Goal: Task Accomplishment & Management: Use online tool/utility

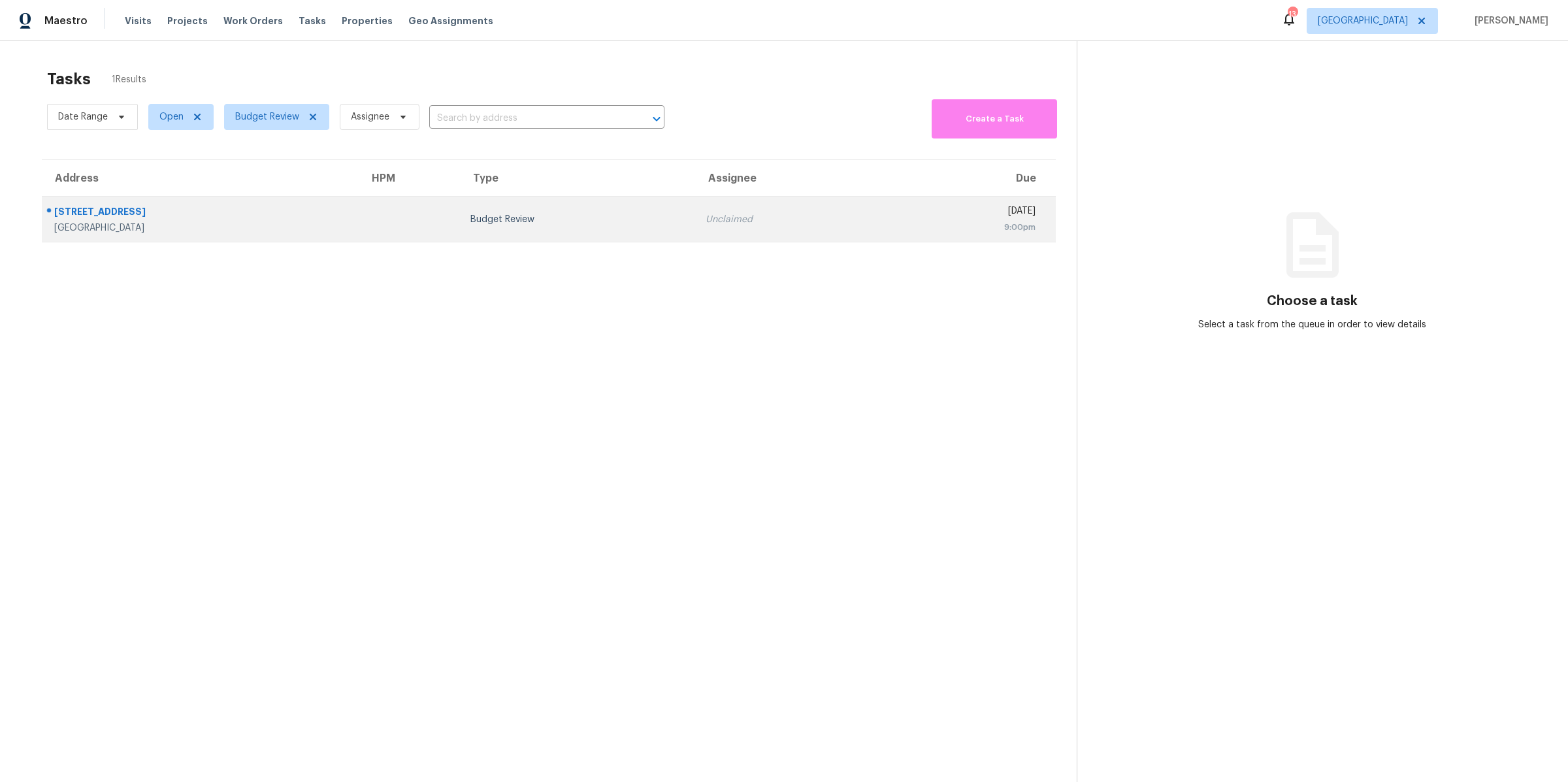
click at [281, 212] on div "15505 Starview St" at bounding box center [201, 214] width 294 height 16
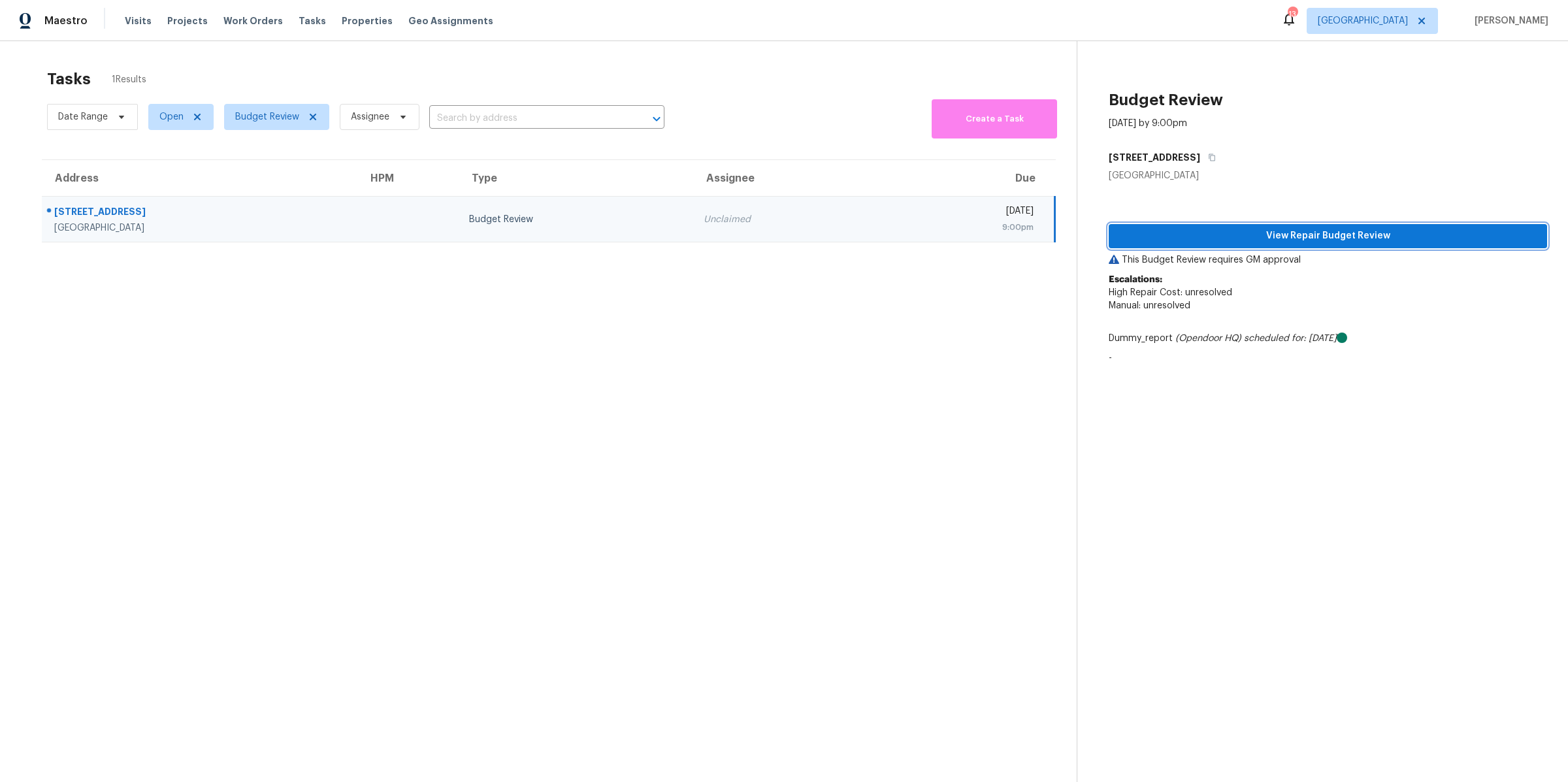
click at [1183, 246] on button "View Repair Budget Review" at bounding box center [1328, 236] width 439 height 24
click at [343, 21] on span "Properties" at bounding box center [367, 21] width 51 height 13
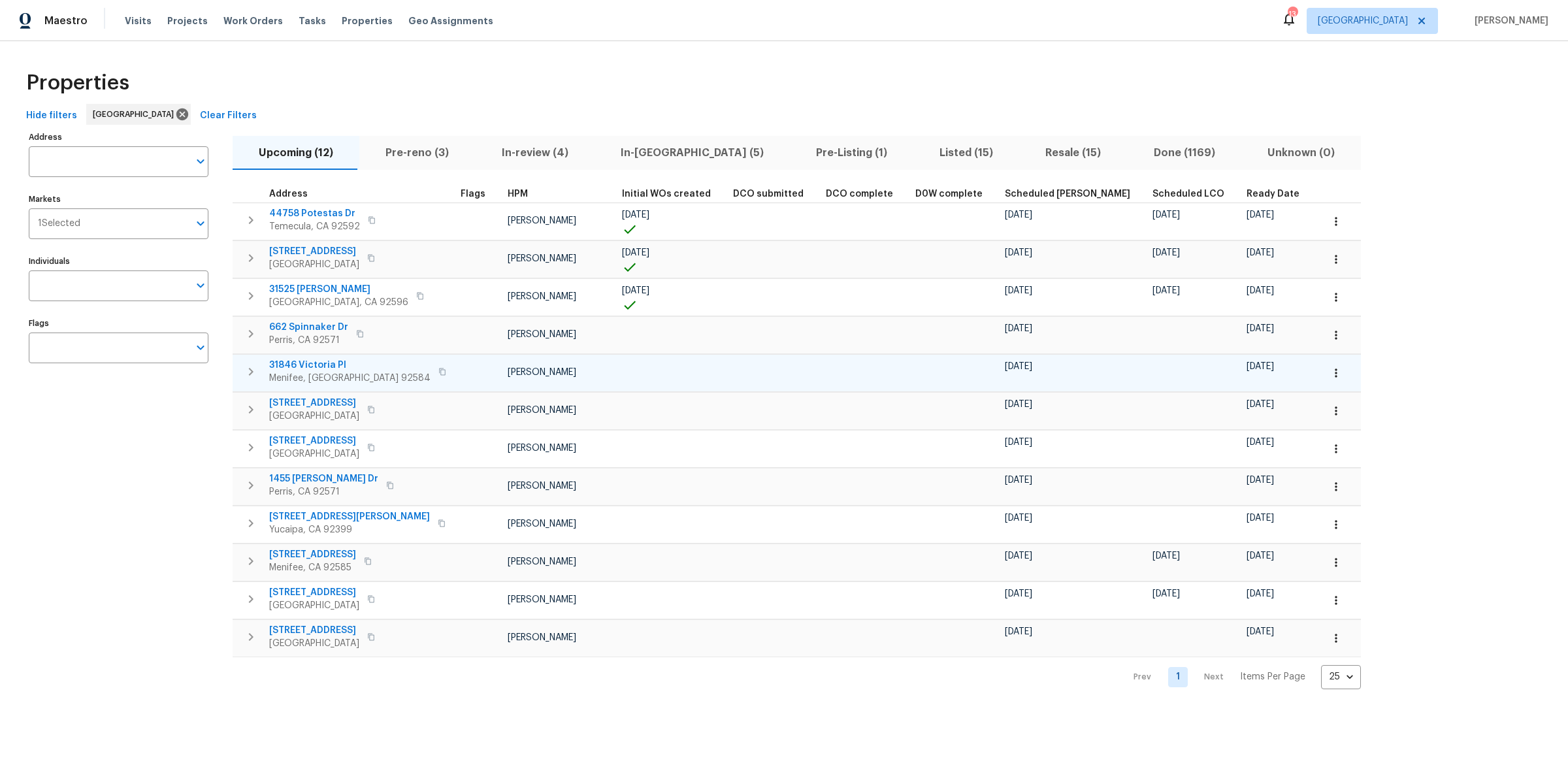
click at [318, 364] on span "31846 Victoria Pl" at bounding box center [349, 365] width 161 height 13
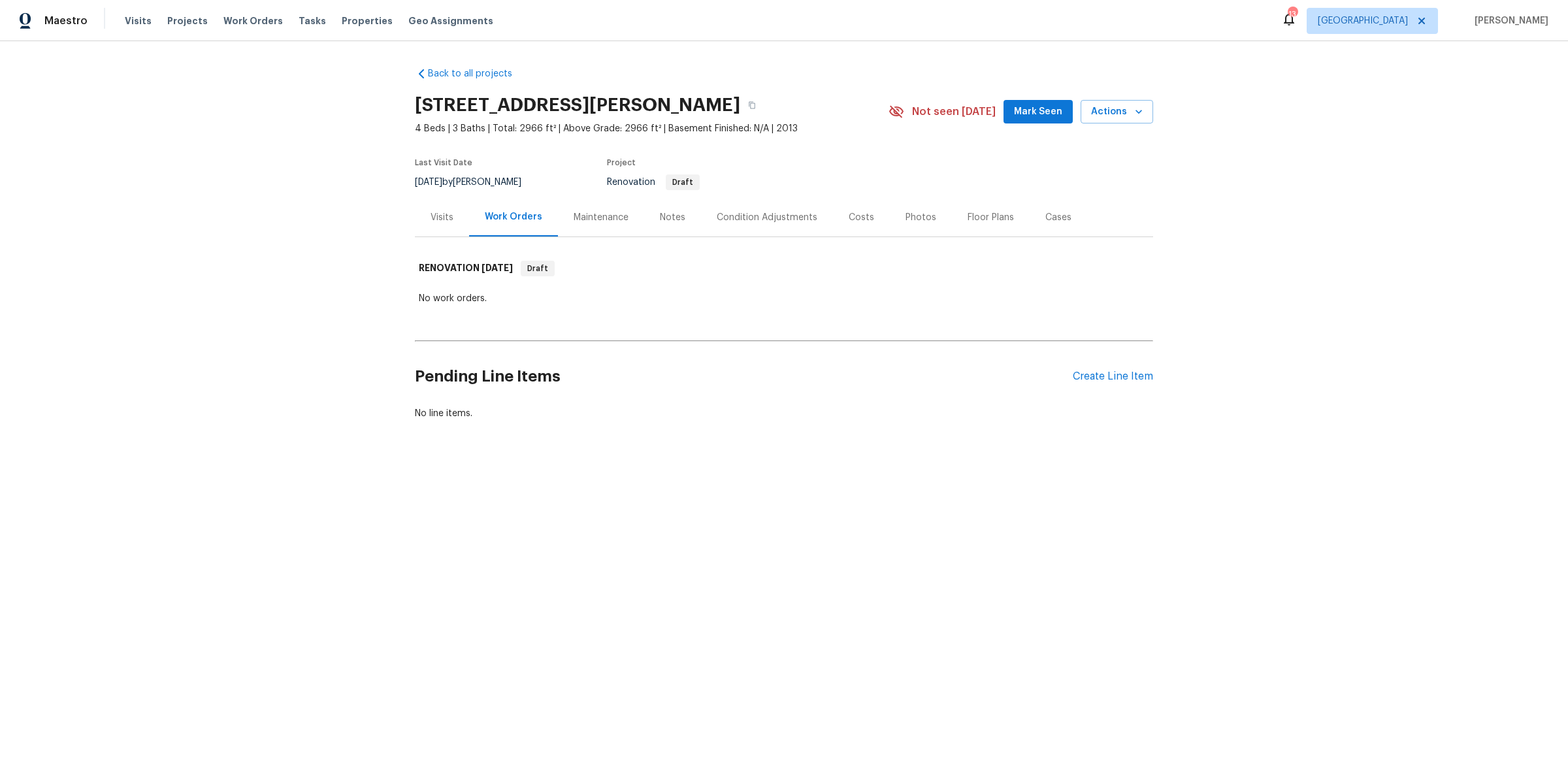
click at [746, 219] on div "Condition Adjustments" at bounding box center [767, 218] width 101 height 13
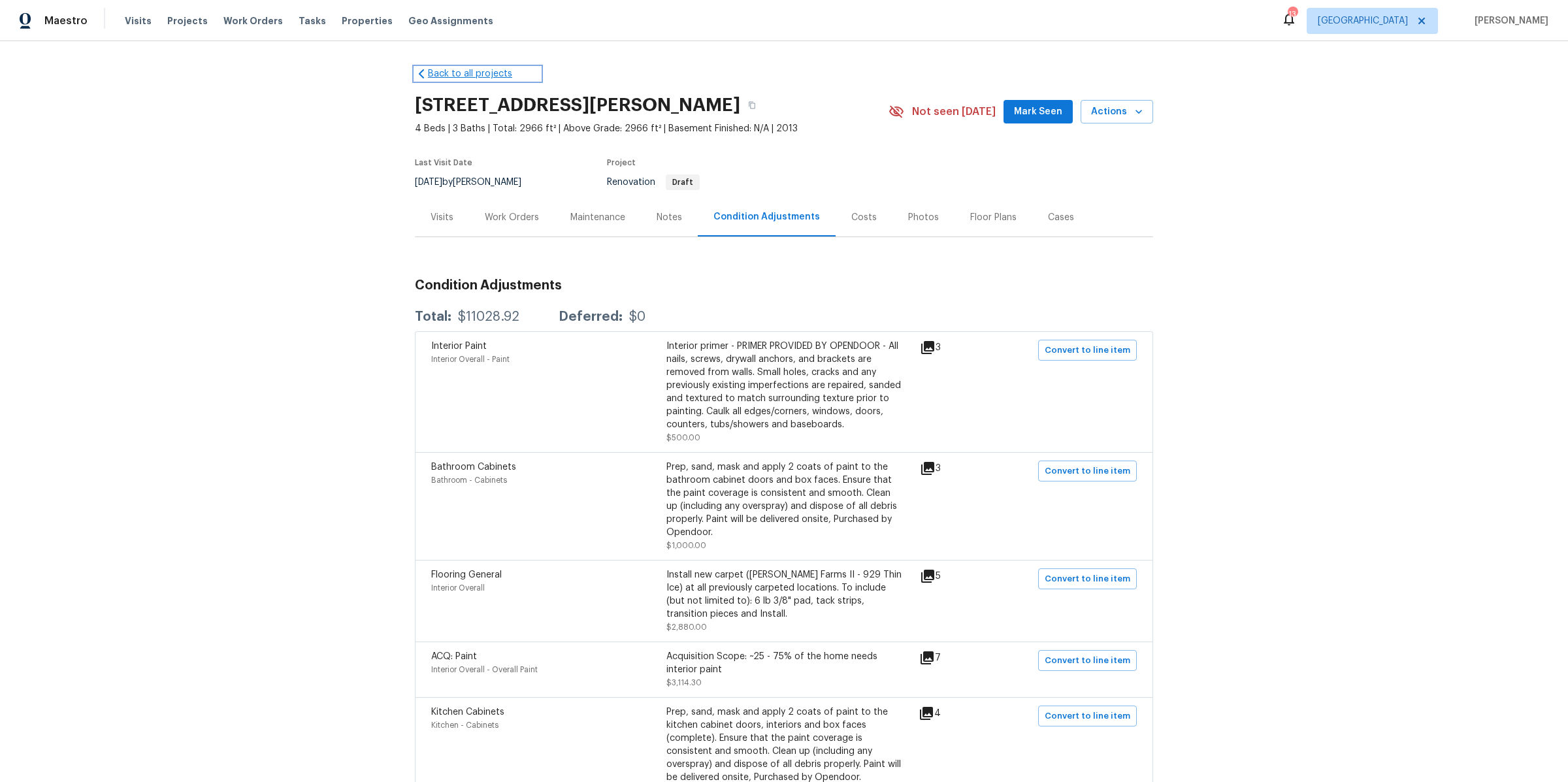
click at [443, 77] on link "Back to all projects" at bounding box center [477, 74] width 125 height 13
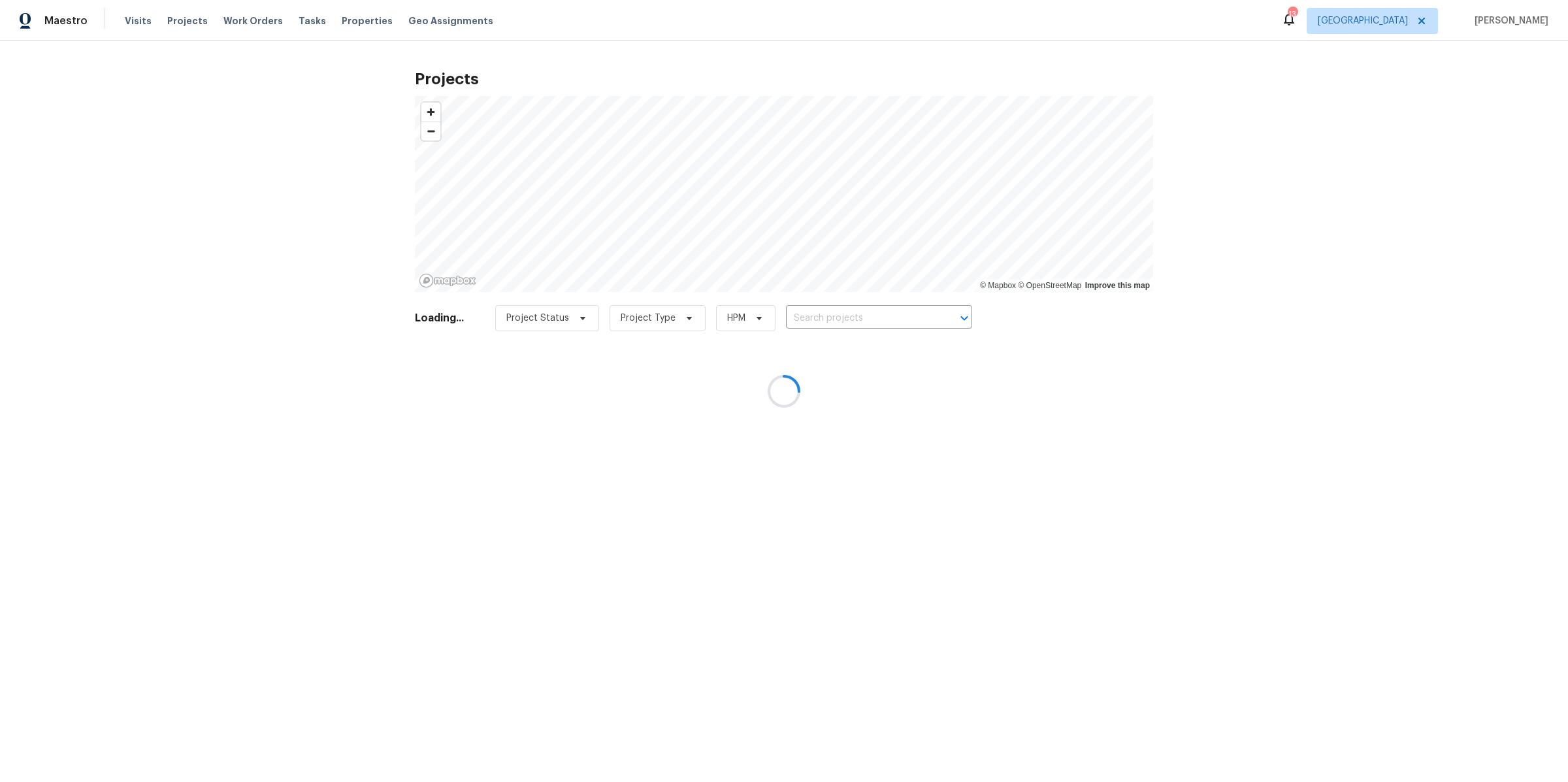
click at [831, 312] on div at bounding box center [784, 391] width 1568 height 782
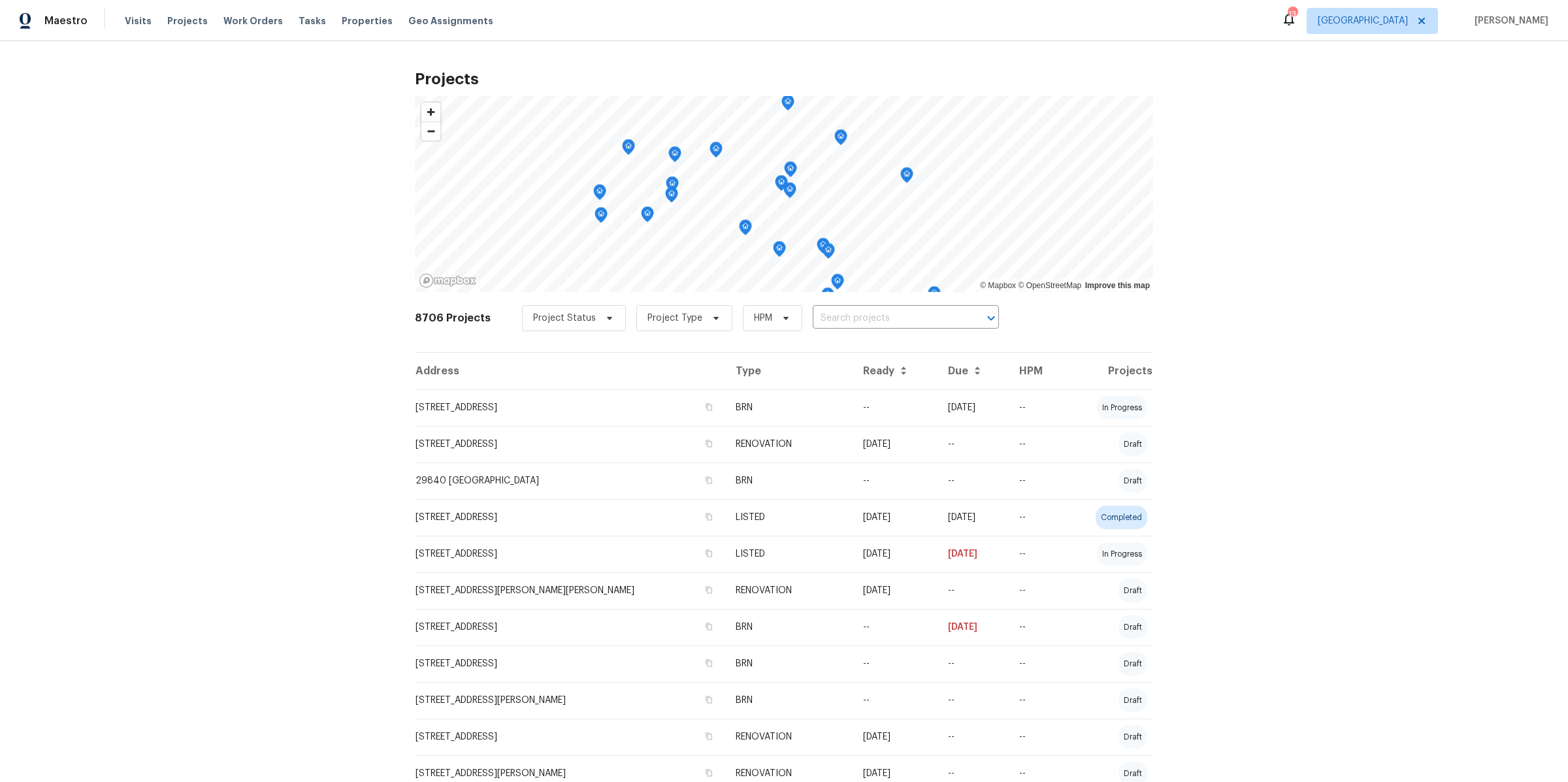
click at [831, 320] on input "text" at bounding box center [887, 318] width 149 height 20
type input "24 bell"
click at [854, 345] on li "[STREET_ADDRESS]" at bounding box center [892, 348] width 189 height 22
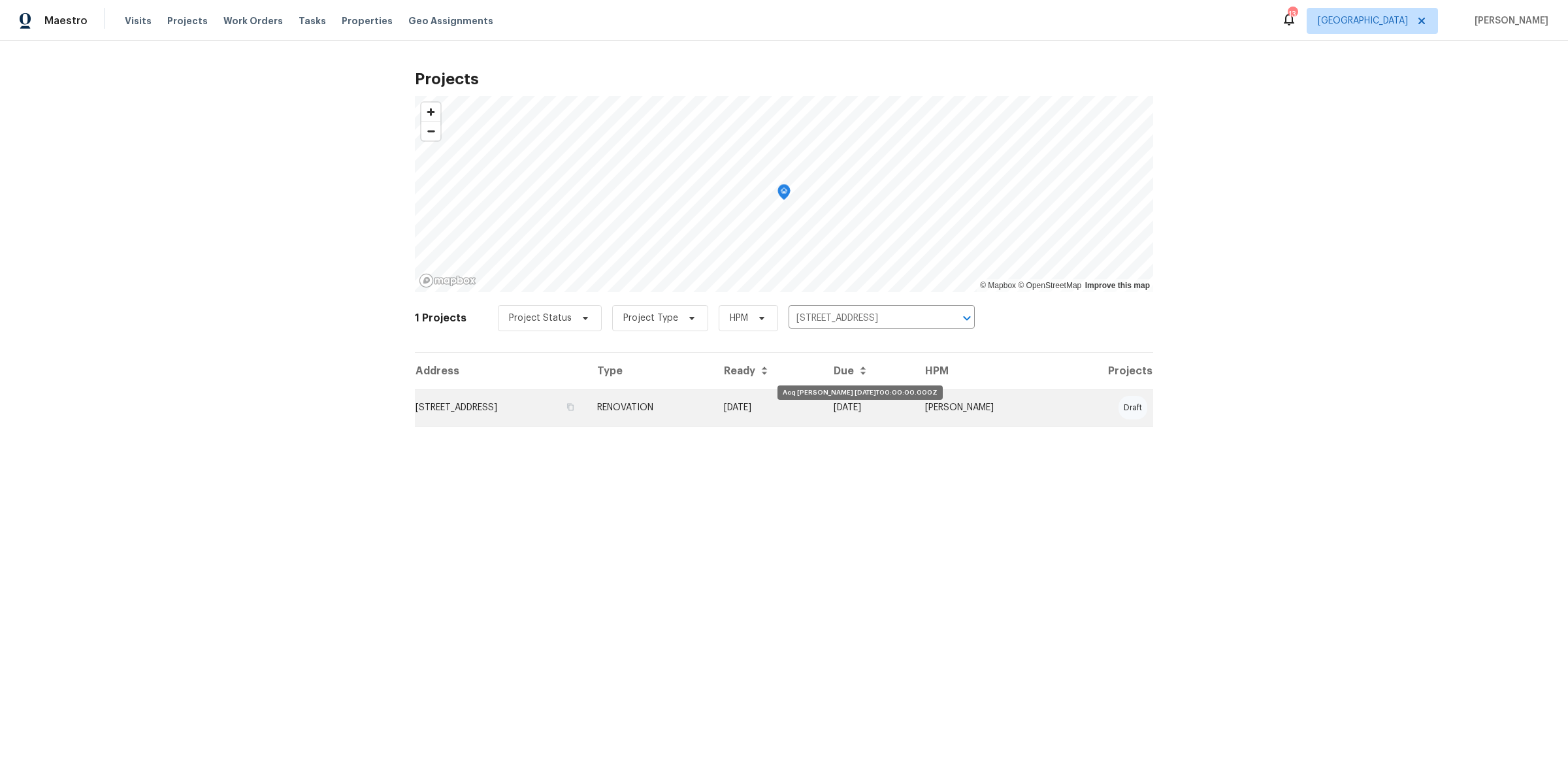
click at [823, 394] on td "[DATE]" at bounding box center [768, 407] width 110 height 36
